Goal: Task Accomplishment & Management: Use online tool/utility

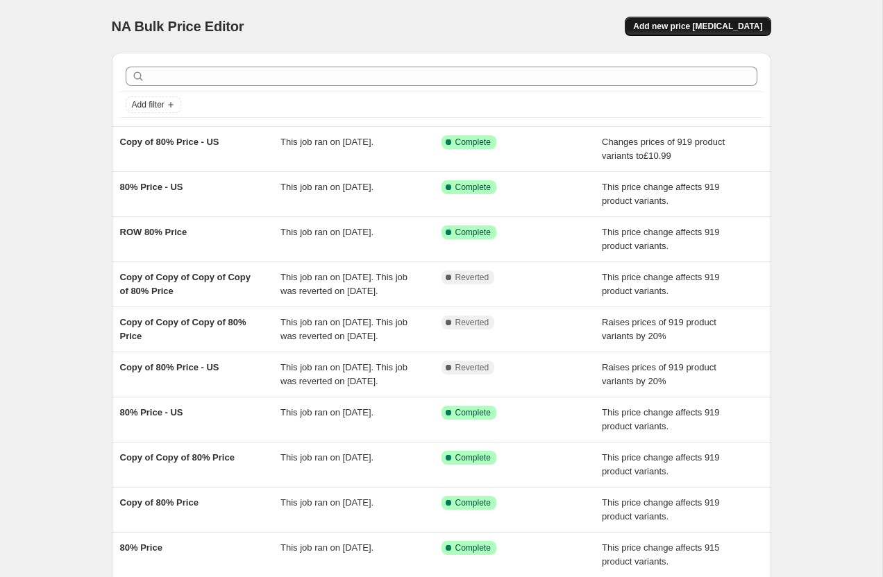
click at [718, 28] on span "Add new price [MEDICAL_DATA]" at bounding box center [697, 26] width 129 height 11
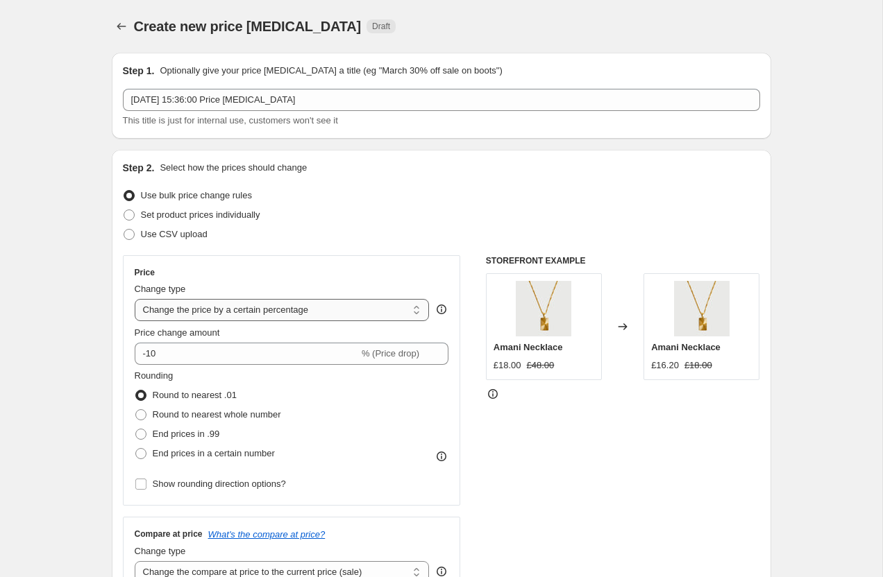
click at [188, 314] on select "Change the price to a certain amount Change the price by a certain amount Chang…" at bounding box center [282, 310] width 295 height 22
select select "margin"
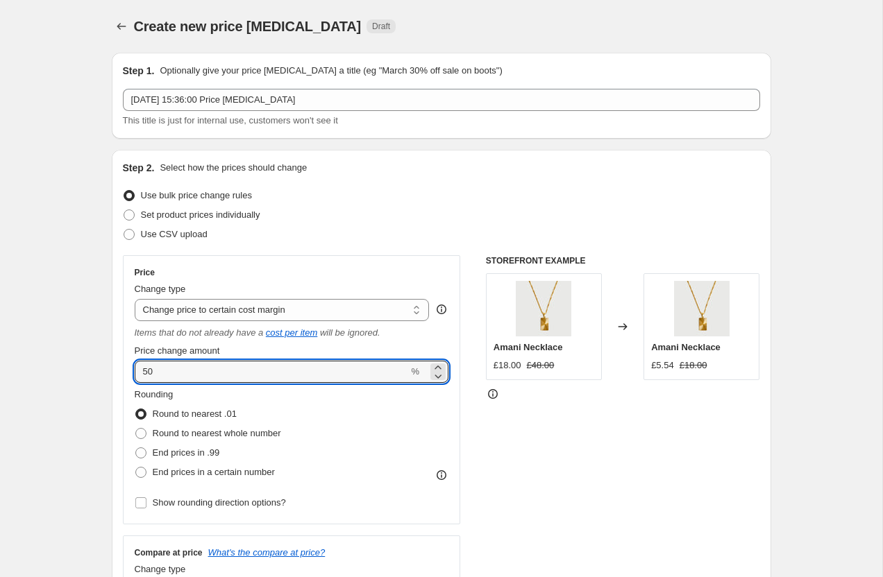
drag, startPoint x: 171, startPoint y: 375, endPoint x: 131, endPoint y: 371, distance: 40.5
click at [131, 371] on div "Price Change type Change the price to a certain amount Change the price by a ce…" at bounding box center [292, 389] width 338 height 269
type input "90"
click at [112, 335] on div "Step 2. Select how the prices should change Use bulk price change rules Set pro…" at bounding box center [441, 402] width 659 height 505
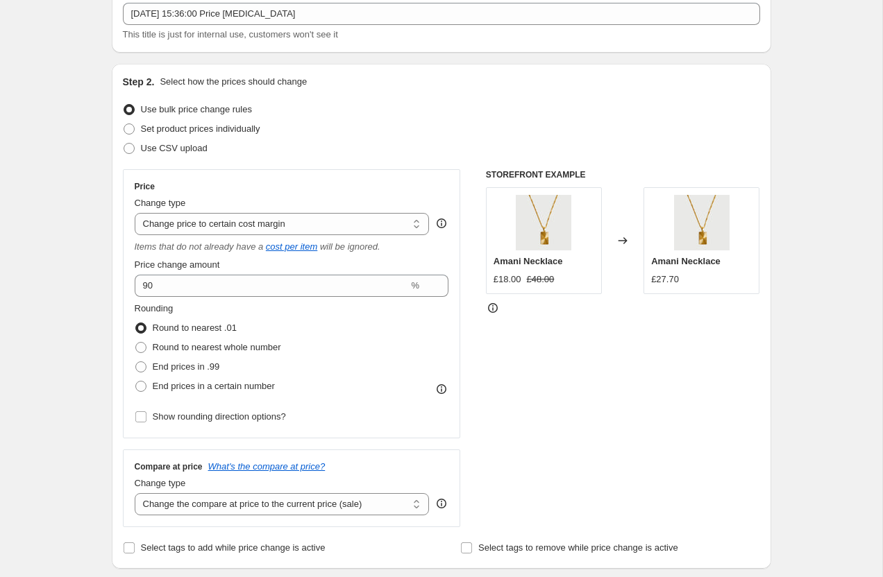
scroll to position [90, 0]
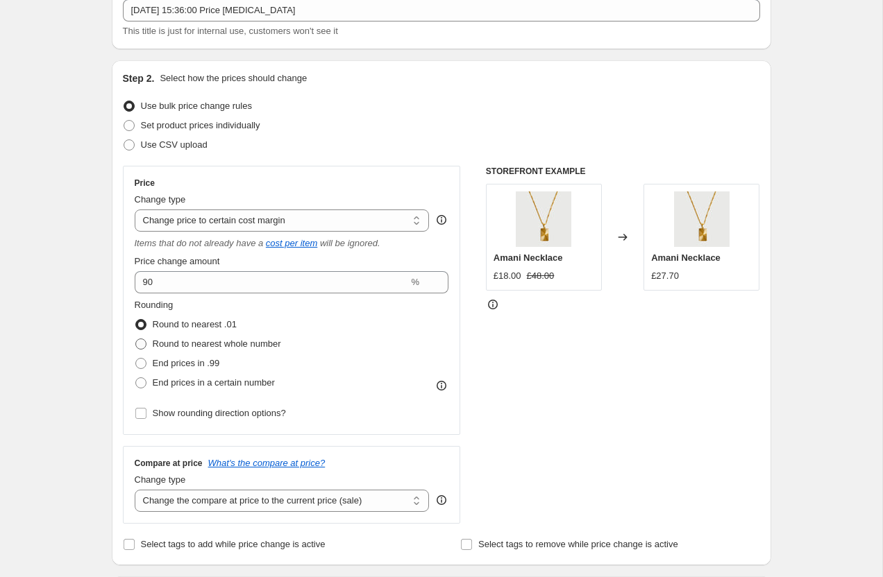
click at [146, 344] on span at bounding box center [141, 344] width 12 height 12
click at [136, 339] on input "Round to nearest whole number" at bounding box center [135, 339] width 1 height 1
radio input "true"
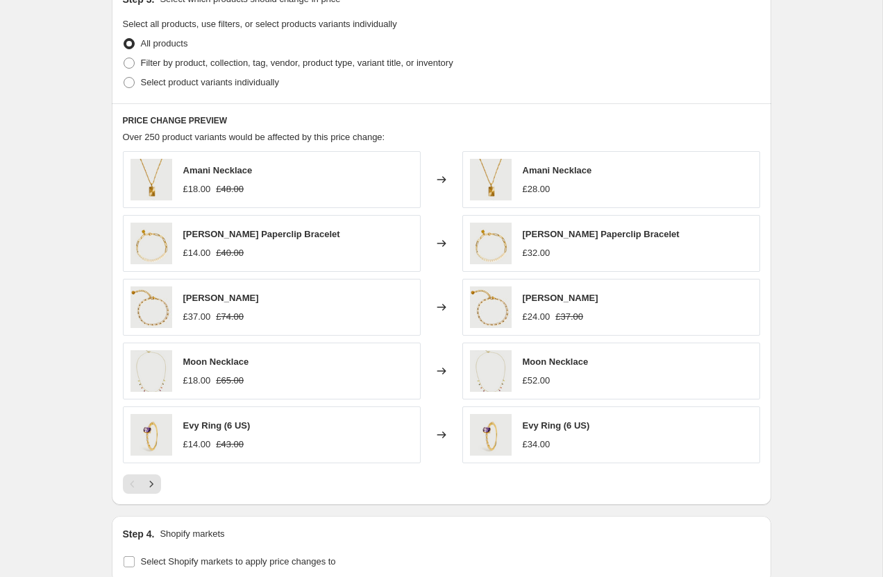
scroll to position [672, 0]
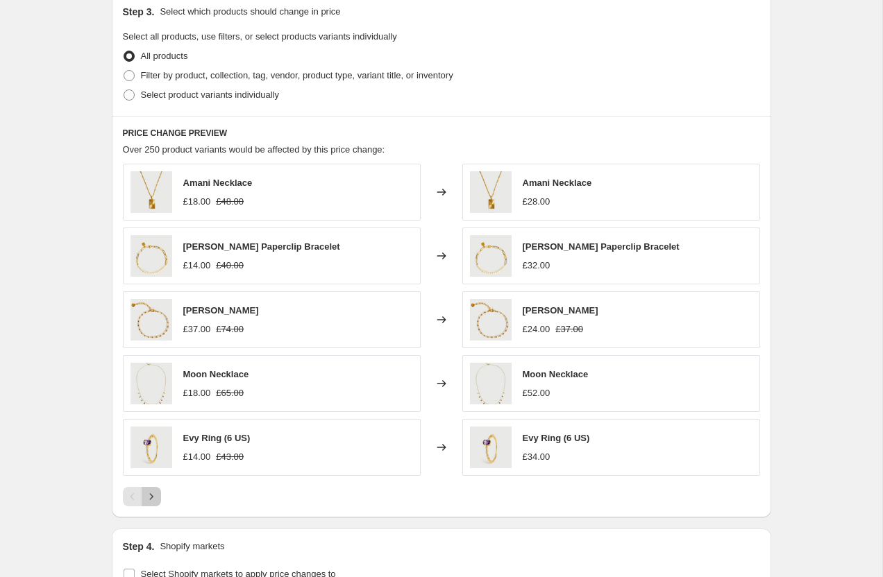
click at [153, 498] on icon "Next" at bounding box center [151, 497] width 14 height 14
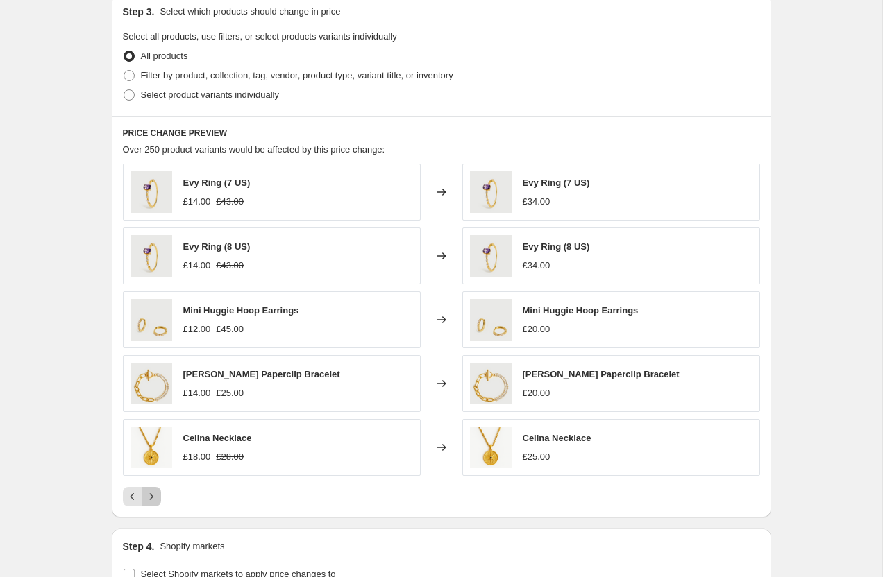
click at [153, 498] on icon "Next" at bounding box center [151, 497] width 14 height 14
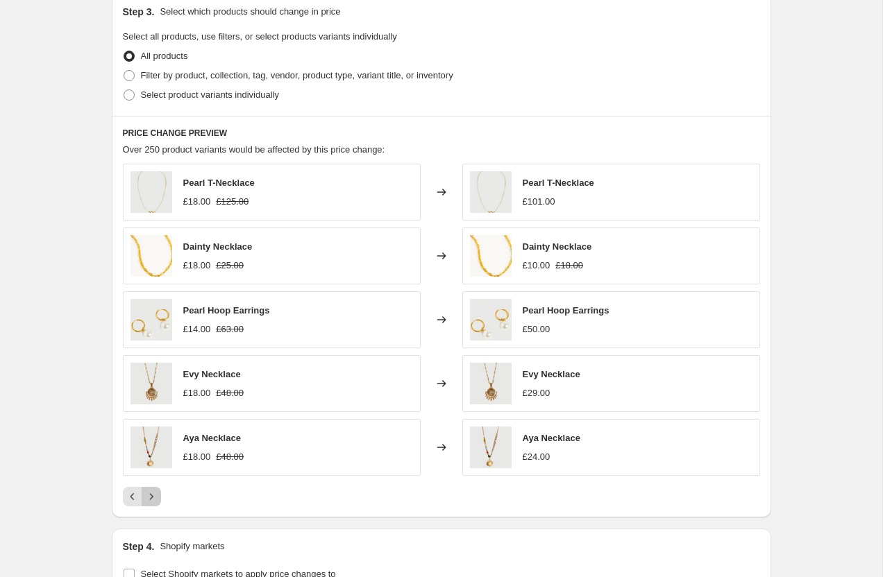
click at [153, 498] on icon "Next" at bounding box center [151, 497] width 14 height 14
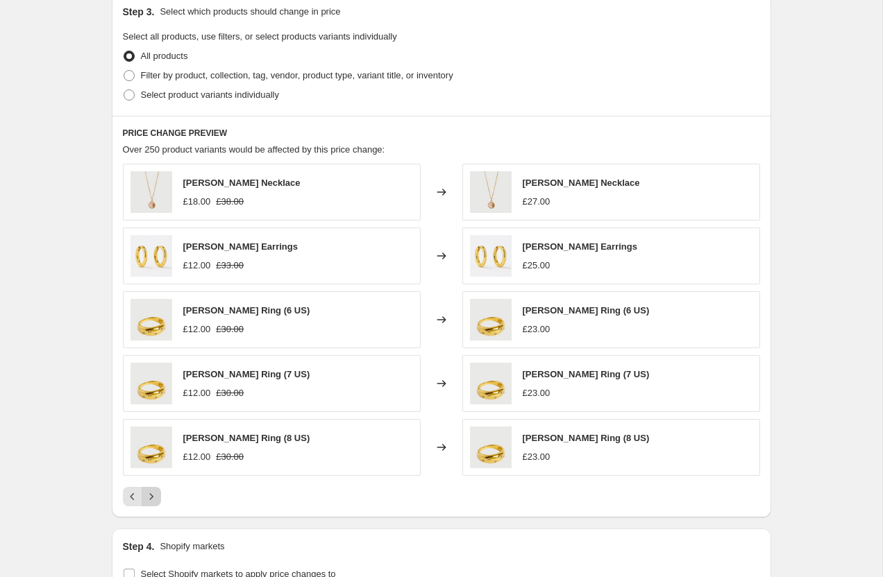
click at [153, 498] on icon "Next" at bounding box center [151, 497] width 14 height 14
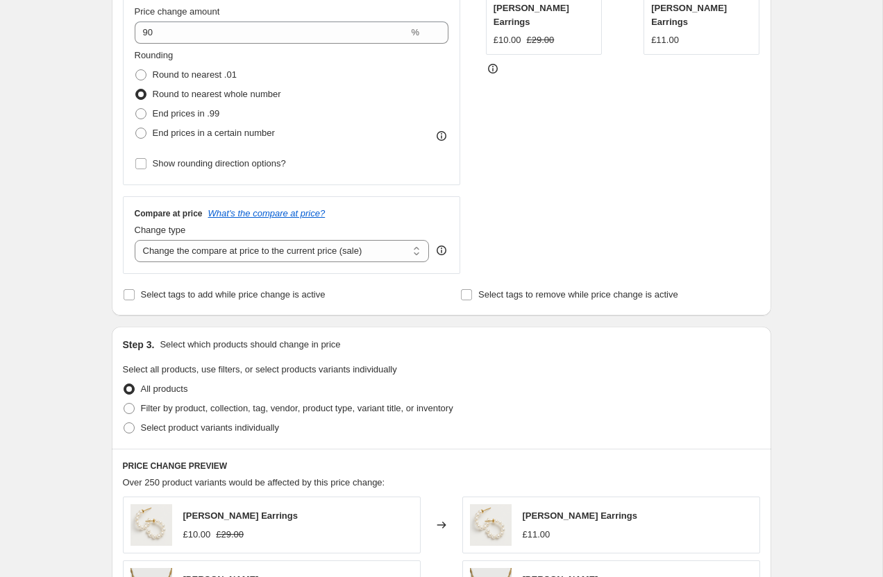
scroll to position [0, 0]
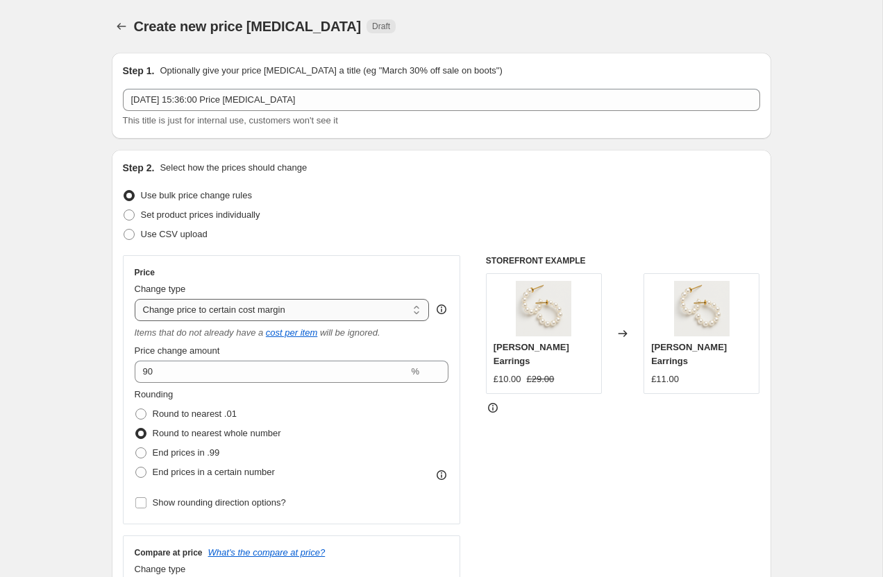
click at [201, 312] on select "Change the price to a certain amount Change the price by a certain amount Chang…" at bounding box center [282, 310] width 295 height 22
select select "percentage"
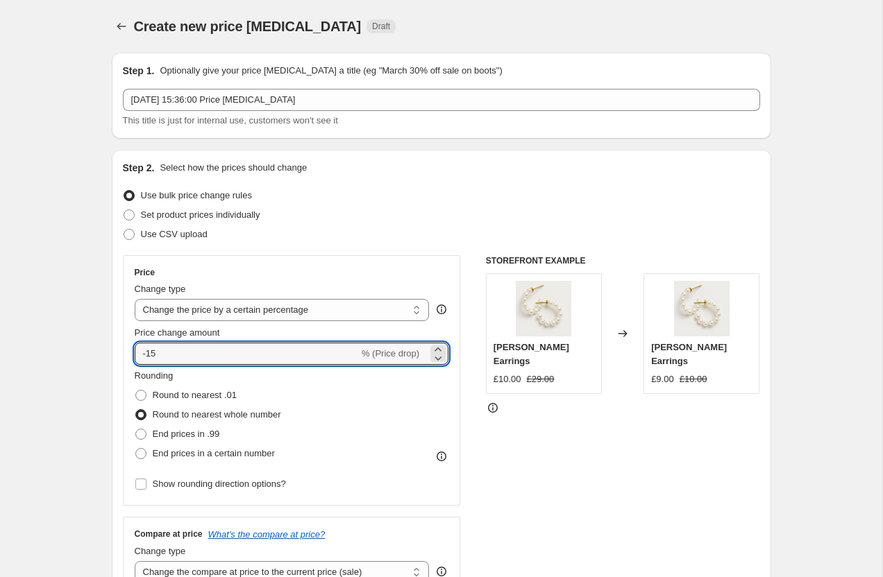
drag, startPoint x: 182, startPoint y: 354, endPoint x: 95, endPoint y: 352, distance: 86.7
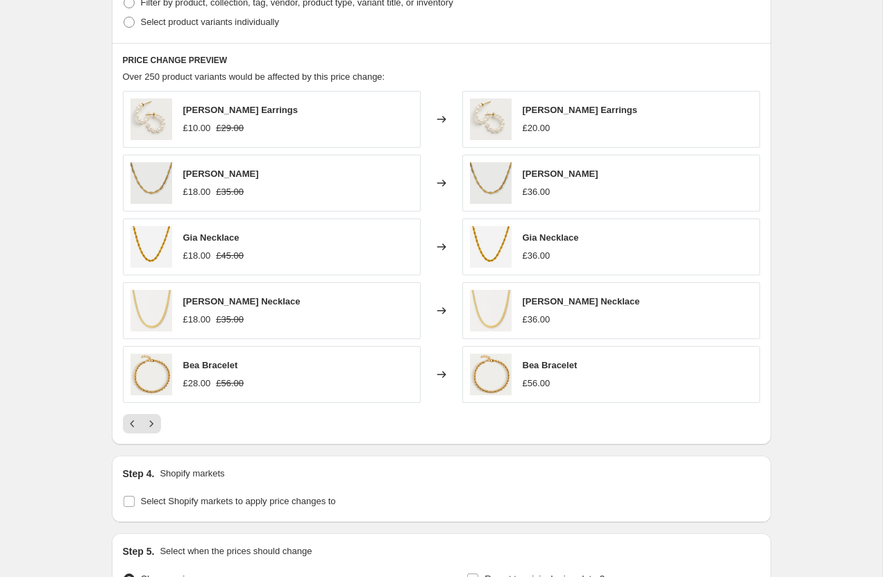
scroll to position [721, 0]
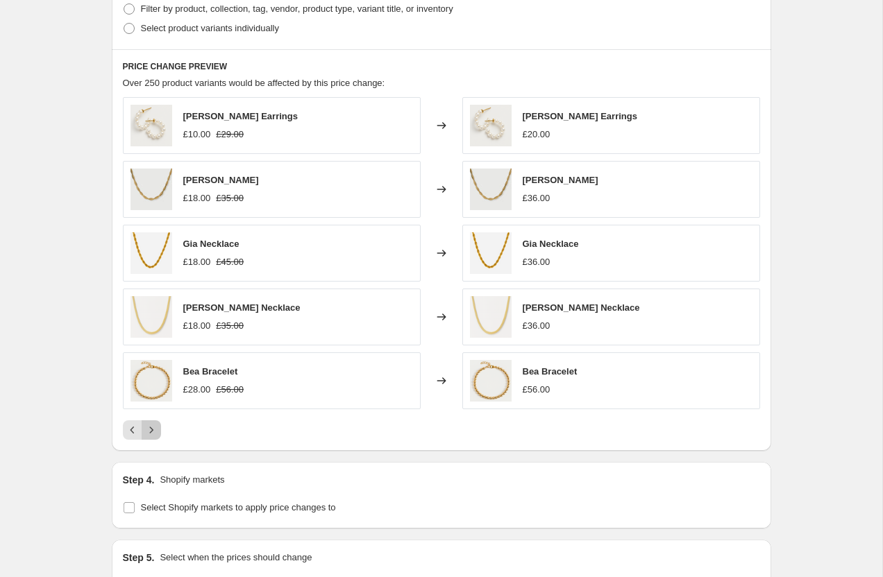
click at [155, 431] on icon "Next" at bounding box center [151, 430] width 14 height 14
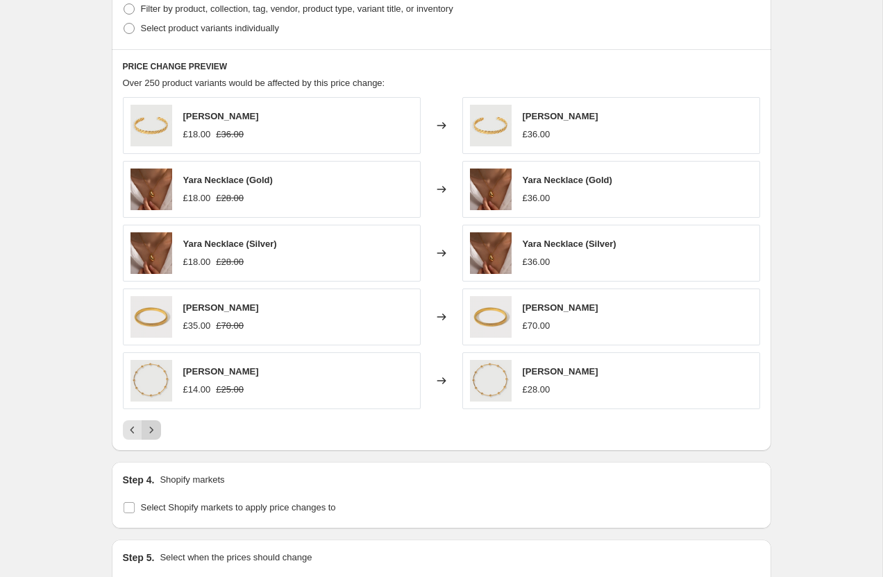
click at [155, 431] on icon "Next" at bounding box center [151, 430] width 14 height 14
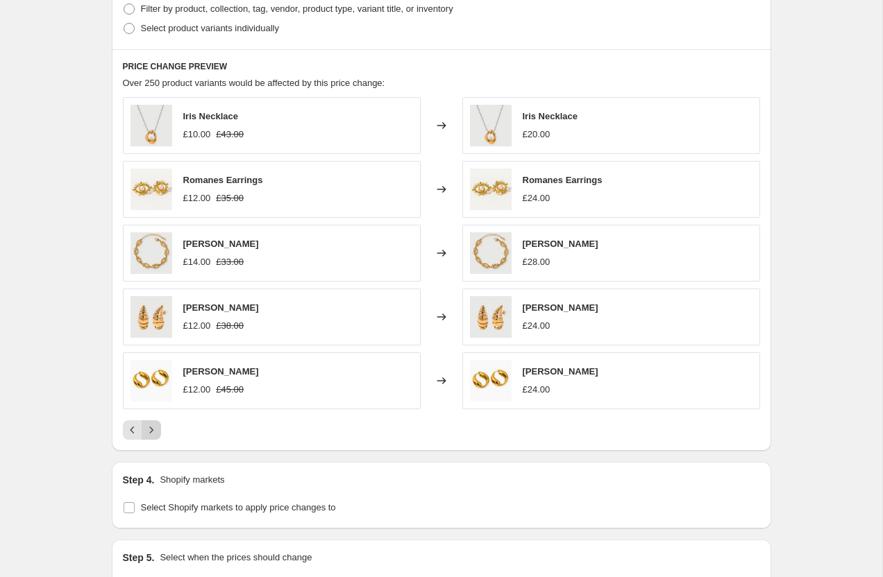
click at [155, 431] on icon "Next" at bounding box center [151, 430] width 14 height 14
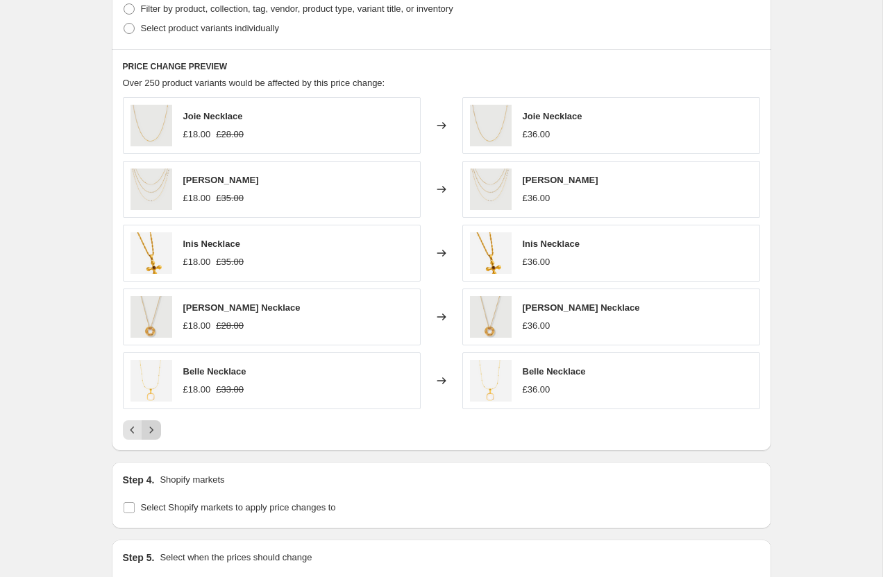
click at [155, 431] on icon "Next" at bounding box center [151, 430] width 14 height 14
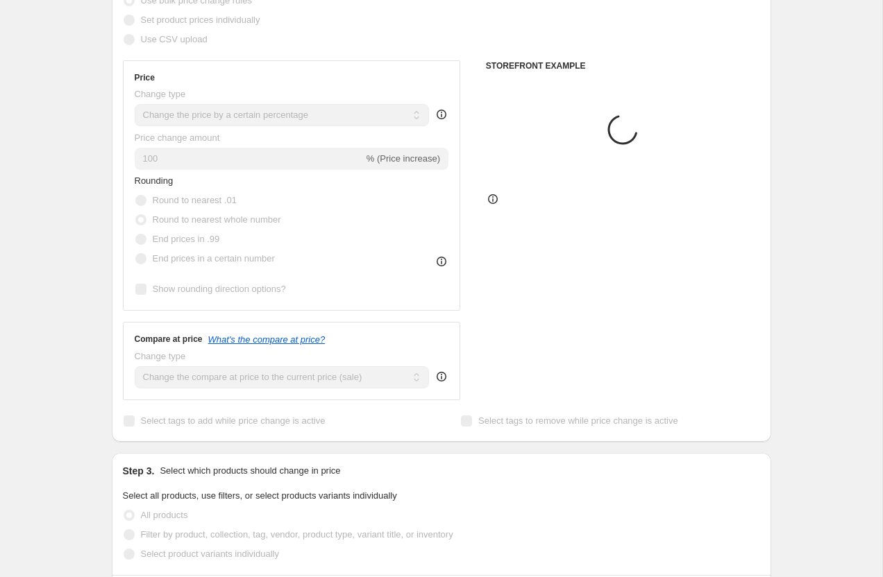
scroll to position [0, 0]
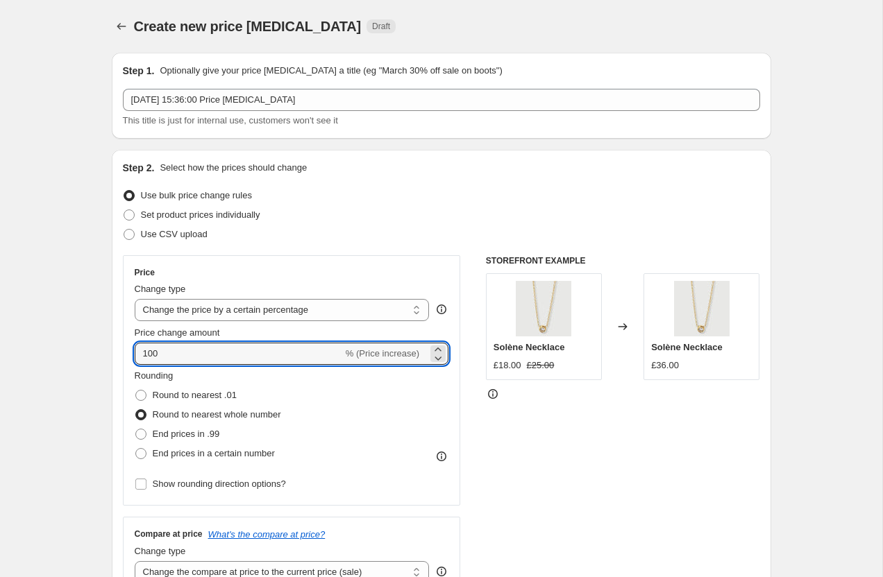
drag, startPoint x: 166, startPoint y: 357, endPoint x: 107, endPoint y: 349, distance: 59.6
type input "90"
click at [162, 308] on select "Change the price to a certain amount Change the price by a certain amount Chang…" at bounding box center [282, 310] width 295 height 22
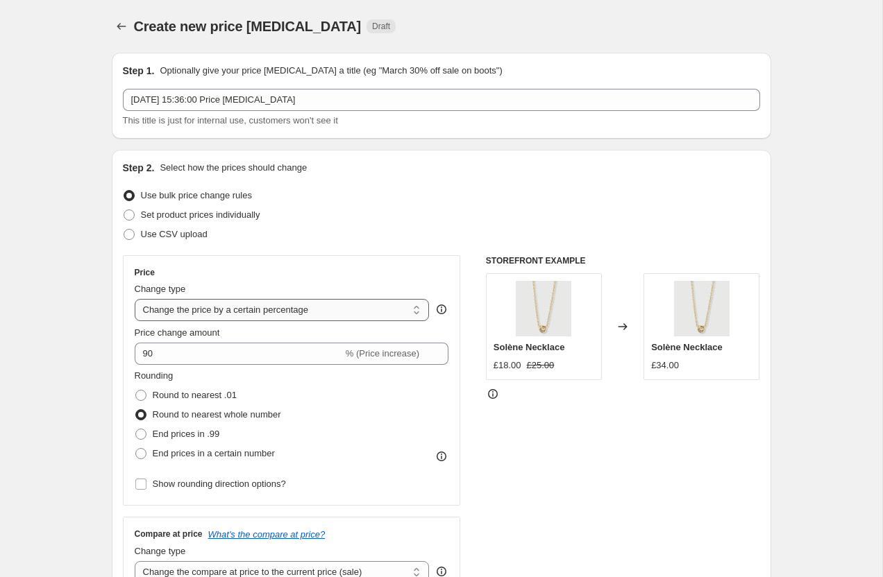
select select "margin"
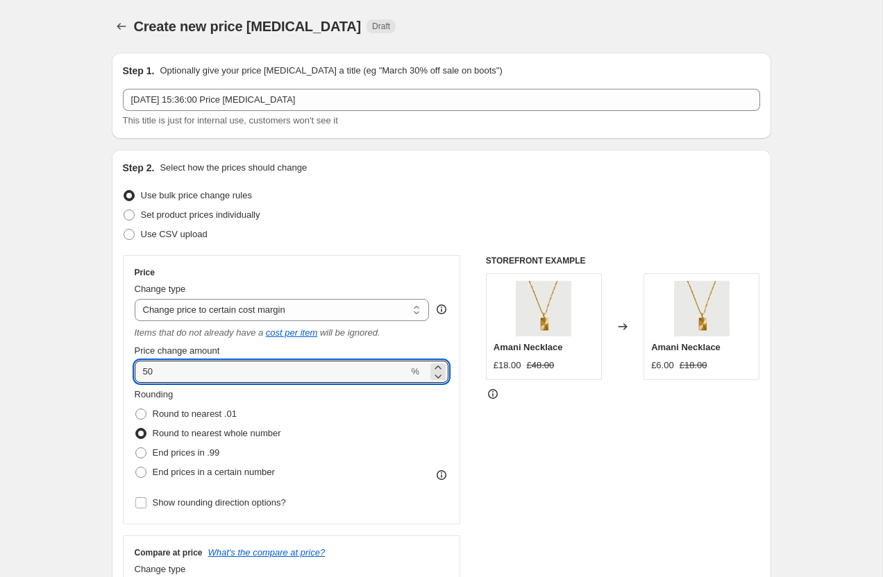
drag, startPoint x: 177, startPoint y: 380, endPoint x: 127, endPoint y: 364, distance: 52.2
click at [127, 364] on div "Price Change type Change the price to a certain amount Change the price by a ce…" at bounding box center [292, 389] width 338 height 269
type input "90"
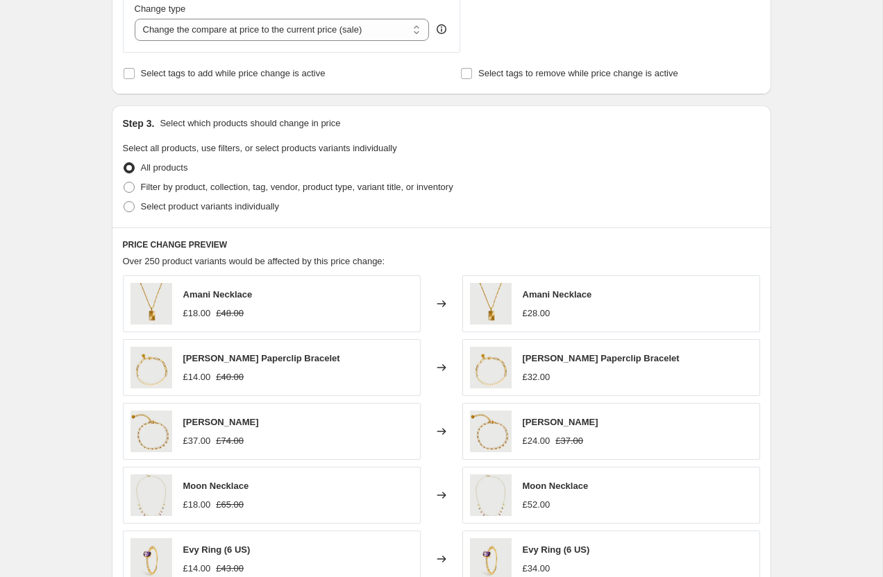
scroll to position [686, 0]
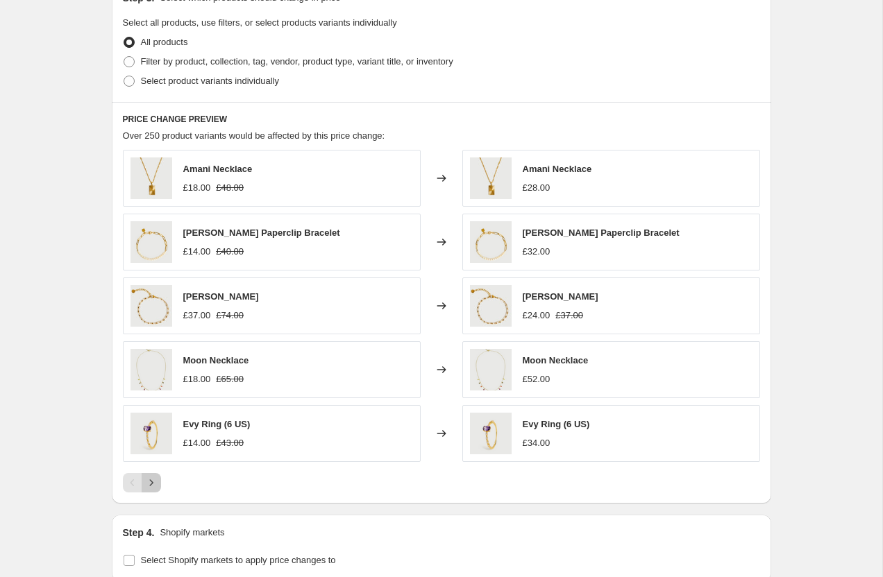
click at [156, 488] on icon "Next" at bounding box center [151, 483] width 14 height 14
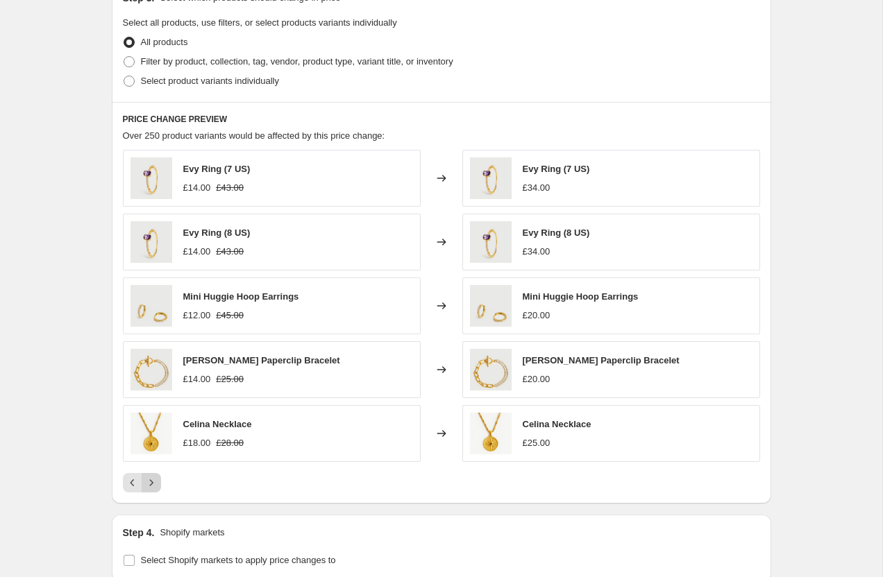
click at [156, 488] on icon "Next" at bounding box center [151, 483] width 14 height 14
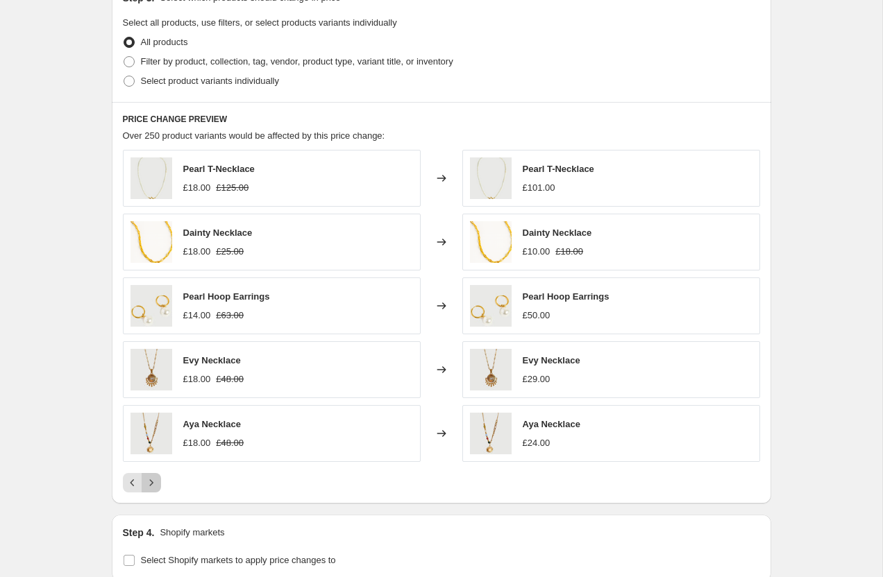
click at [156, 488] on icon "Next" at bounding box center [151, 483] width 14 height 14
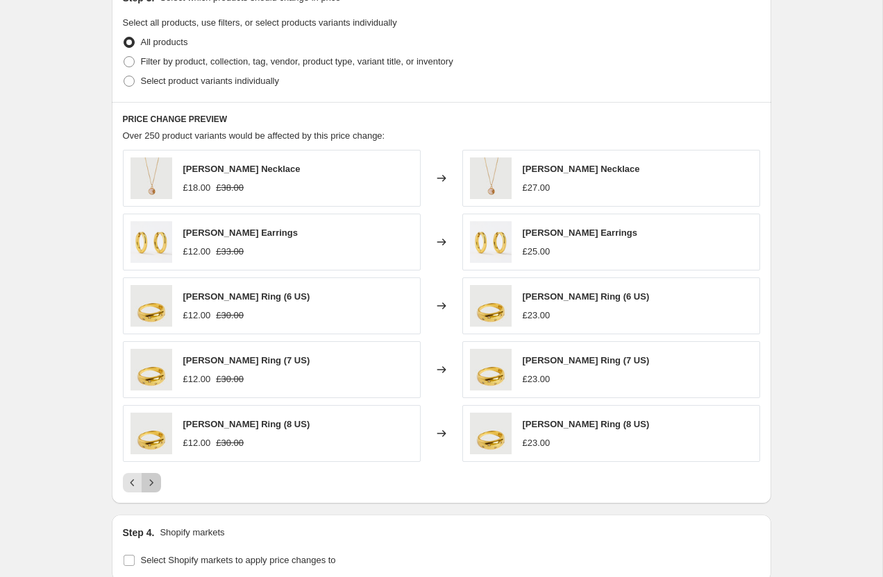
click at [156, 488] on icon "Next" at bounding box center [151, 483] width 14 height 14
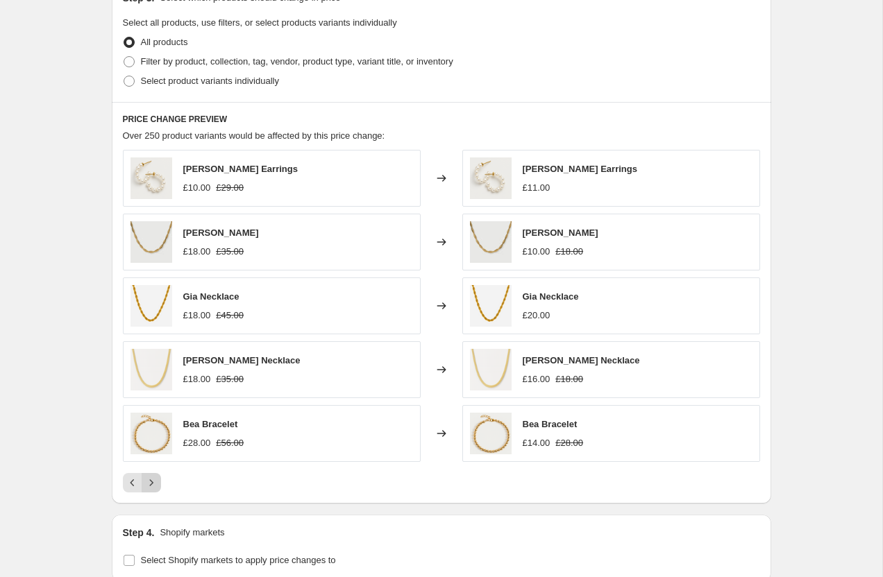
click at [156, 488] on icon "Next" at bounding box center [151, 483] width 14 height 14
